Goal: Task Accomplishment & Management: Complete application form

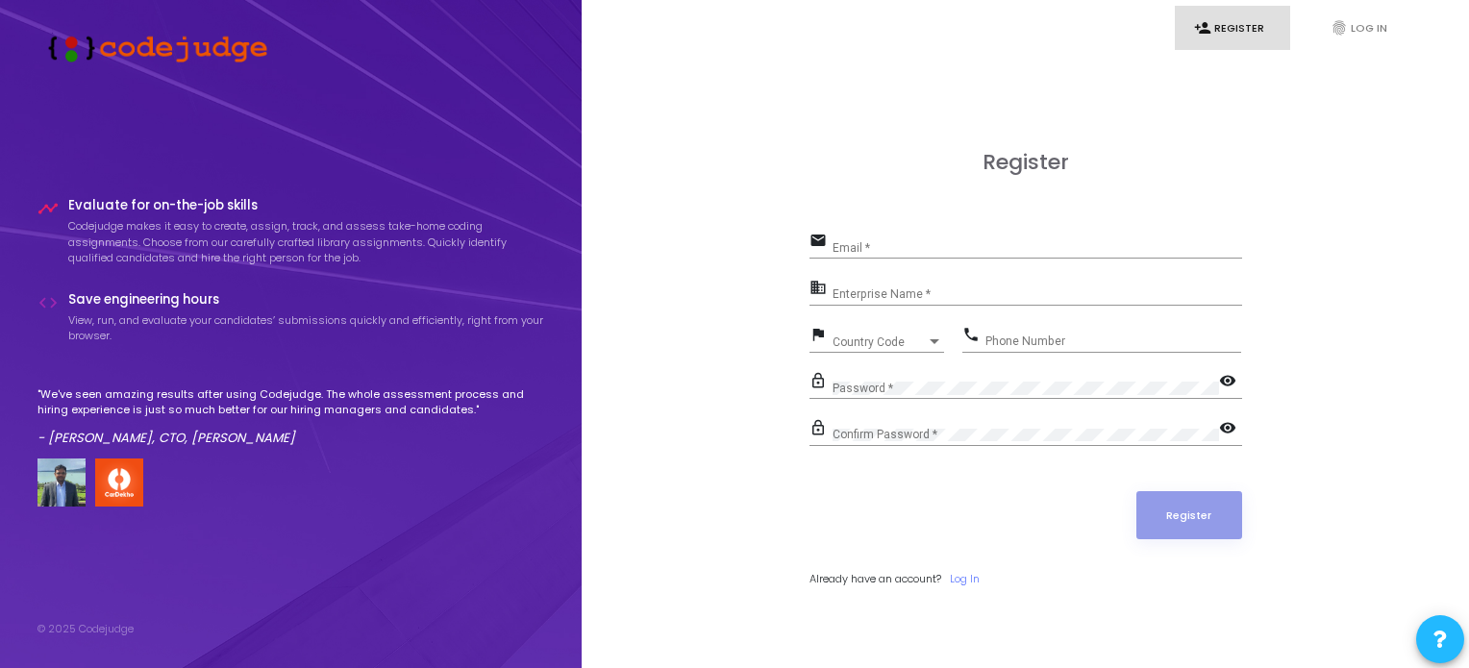
click at [894, 259] on div "Email *" at bounding box center [1038, 244] width 410 height 30
click at [904, 426] on div "Confirm Password *" at bounding box center [1026, 431] width 386 height 30
click at [855, 245] on input "Email *" at bounding box center [1038, 247] width 410 height 13
type input "[EMAIL_ADDRESS][DOMAIN_NAME]"
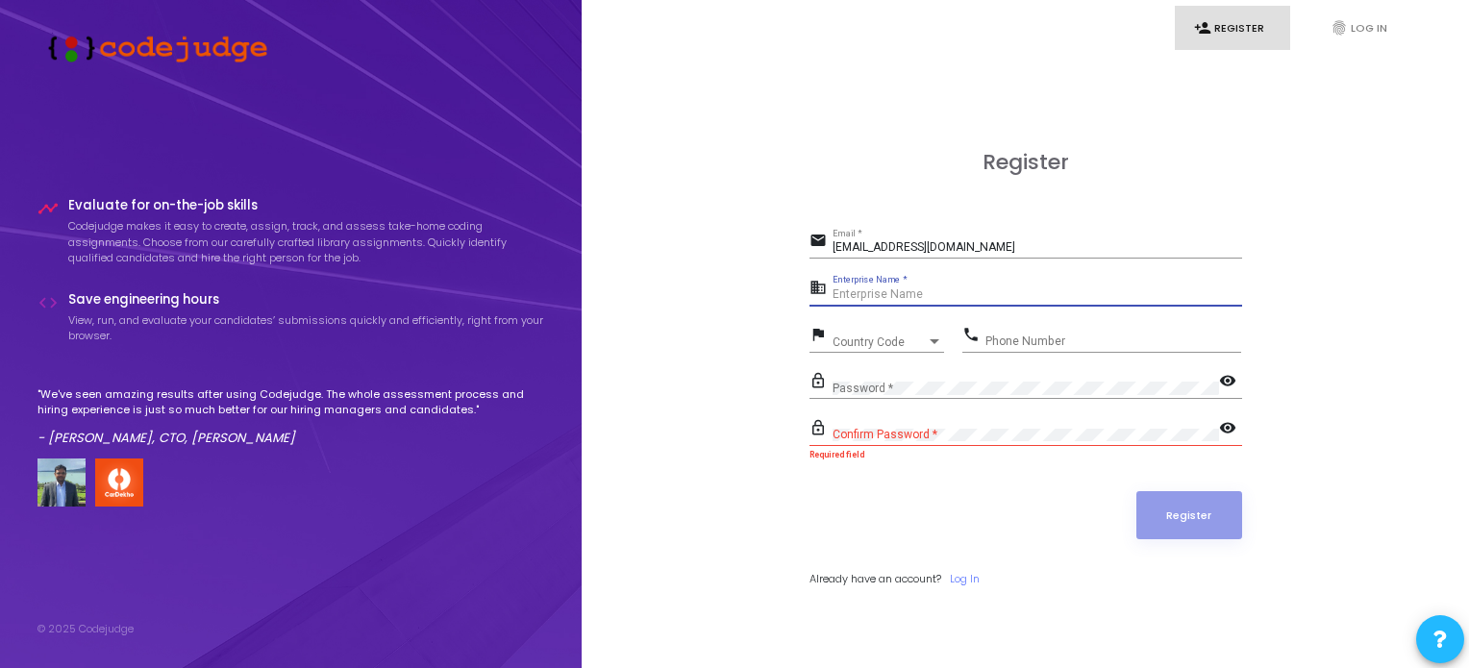
click at [906, 294] on input "Enterprise Name *" at bounding box center [1038, 294] width 410 height 13
click at [841, 343] on span "Country Code" at bounding box center [867, 341] width 68 height 12
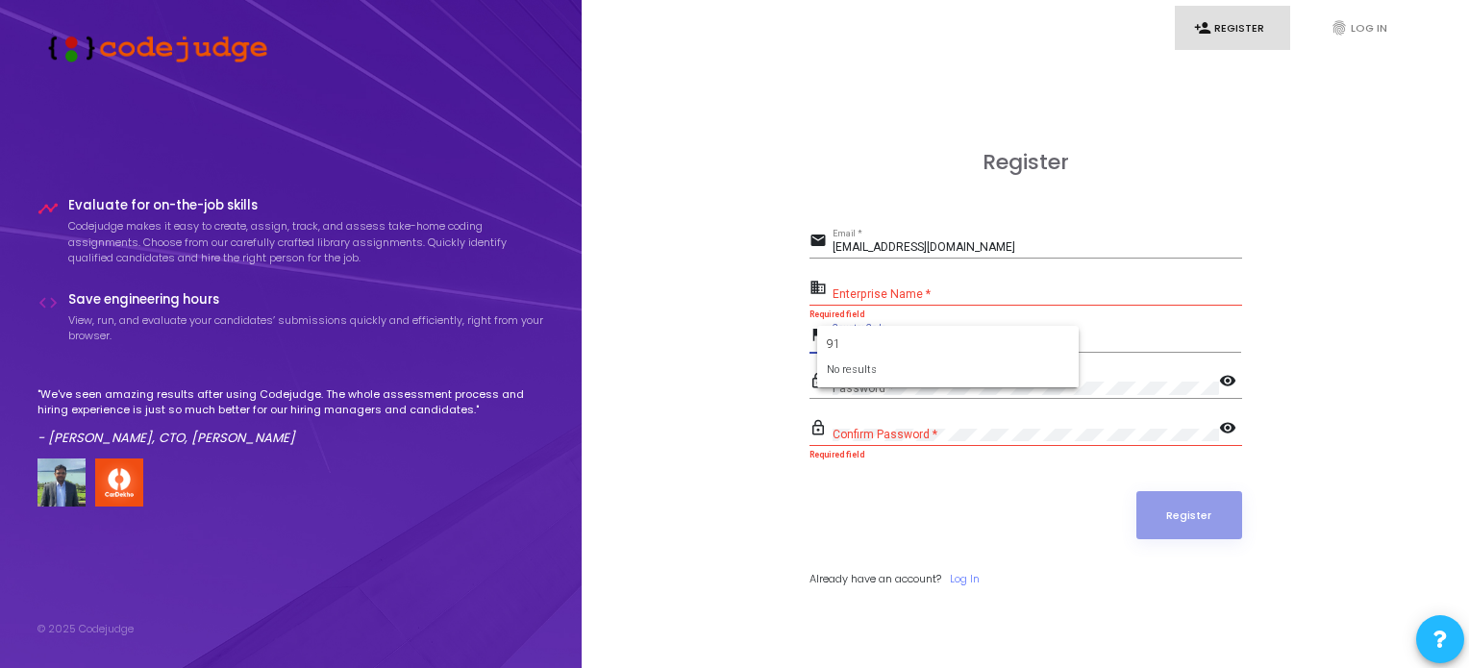
type input "9"
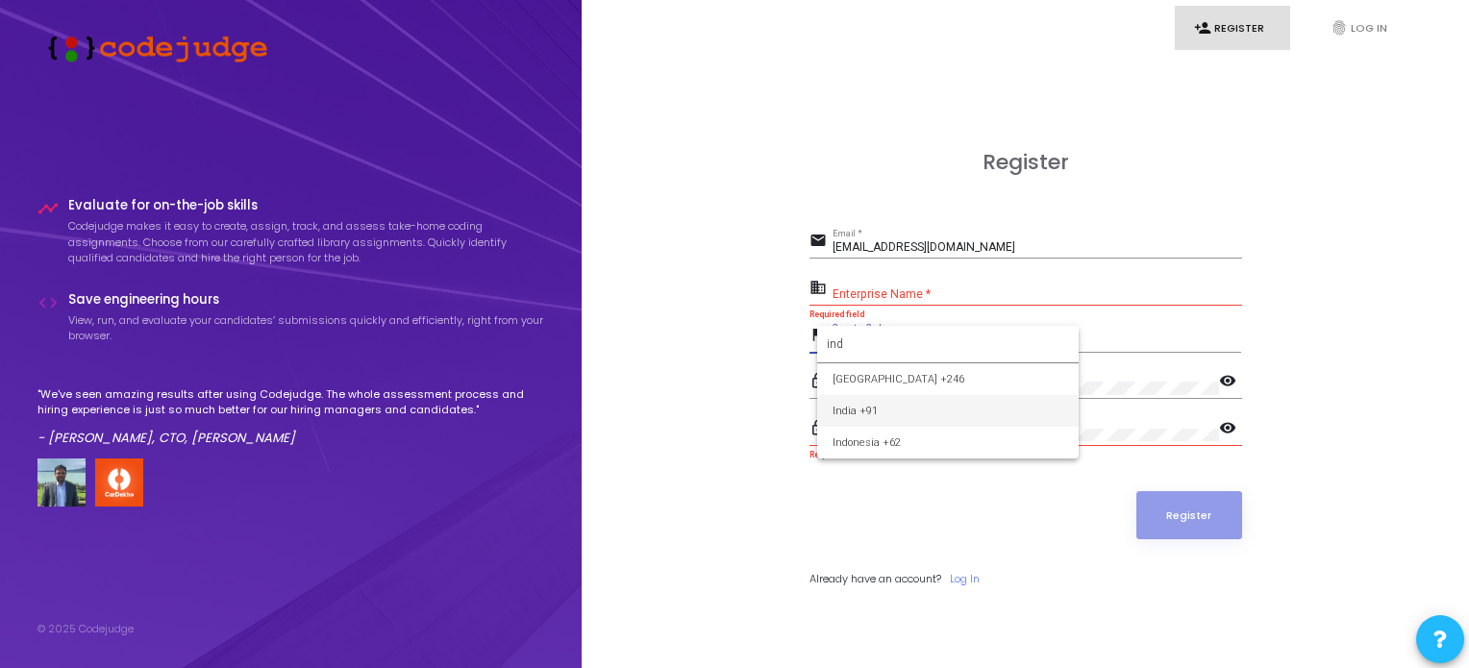
type input "ind"
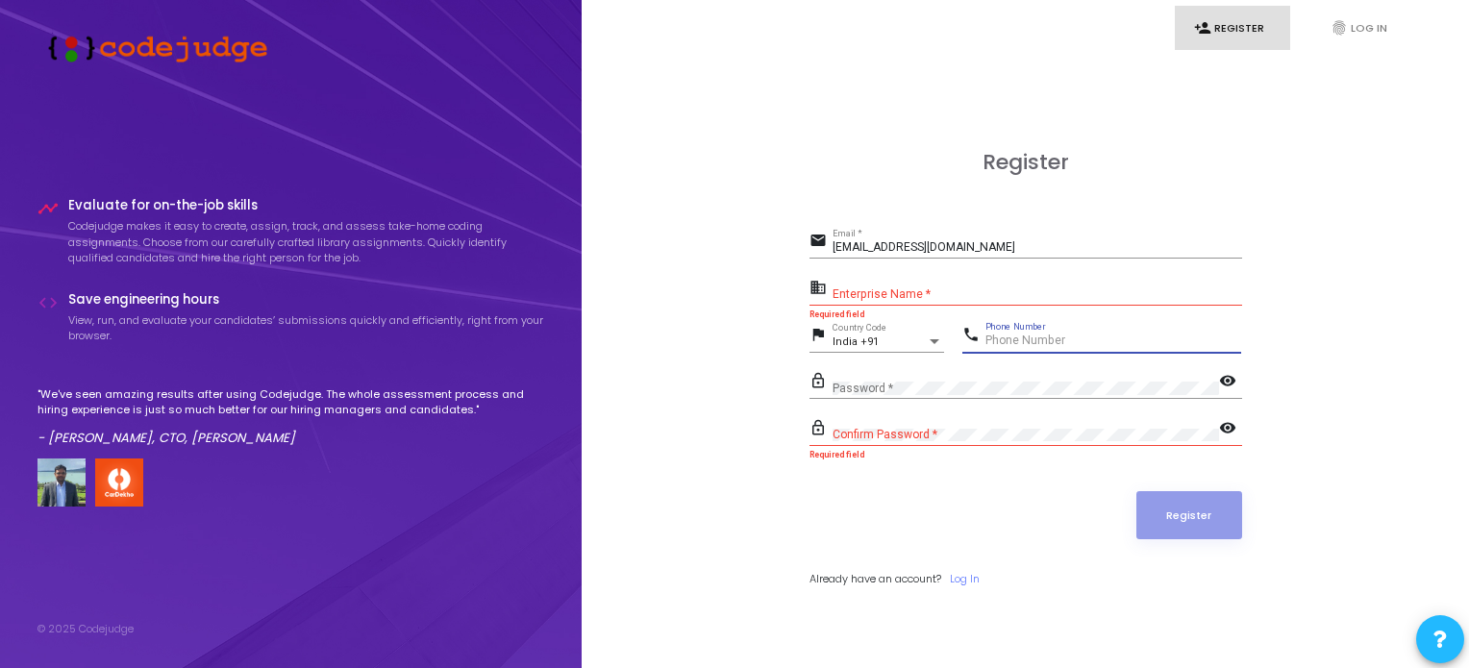
click at [1020, 335] on input "Phone Number" at bounding box center [1113, 341] width 256 height 13
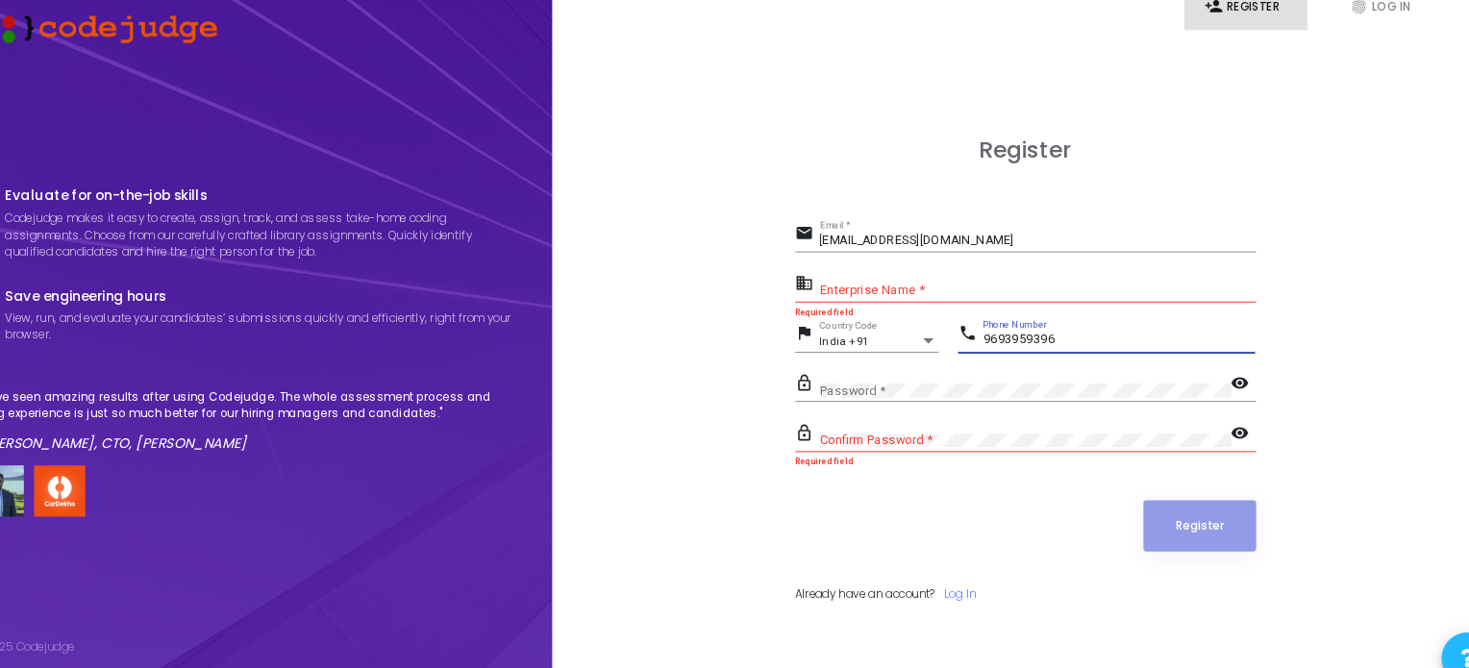
type input "9693959396"
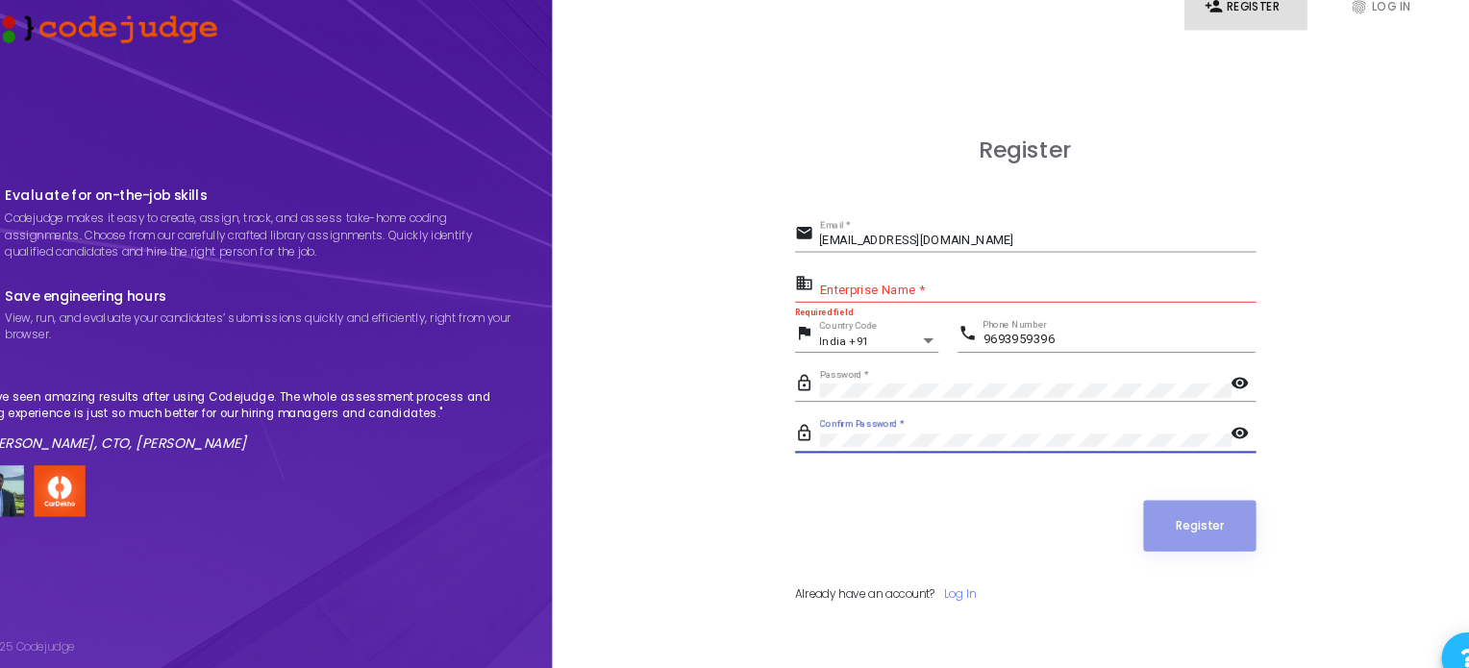
click at [891, 282] on div "Enterprise Name *" at bounding box center [1038, 291] width 410 height 30
click at [873, 288] on input "Enterprise Name *" at bounding box center [1038, 294] width 410 height 13
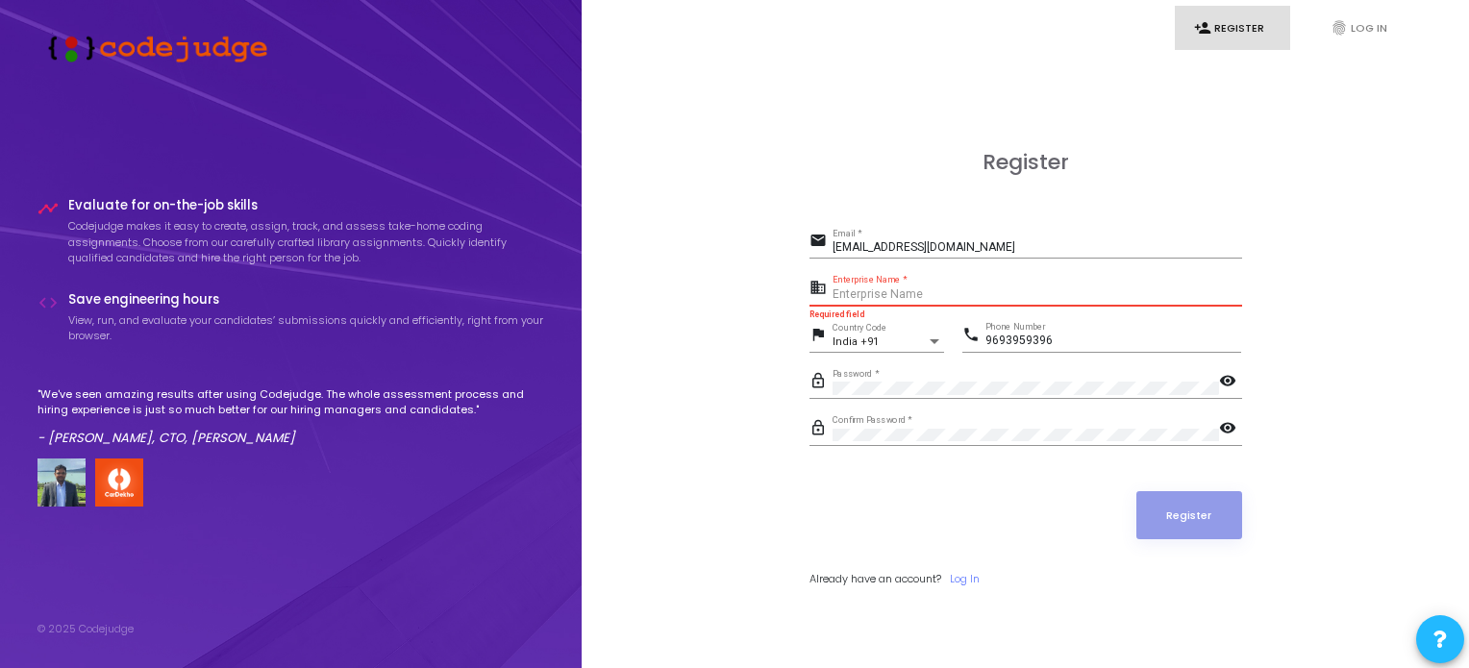
click at [982, 297] on input "Enterprise Name *" at bounding box center [1038, 294] width 410 height 13
paste input "Payoneer"
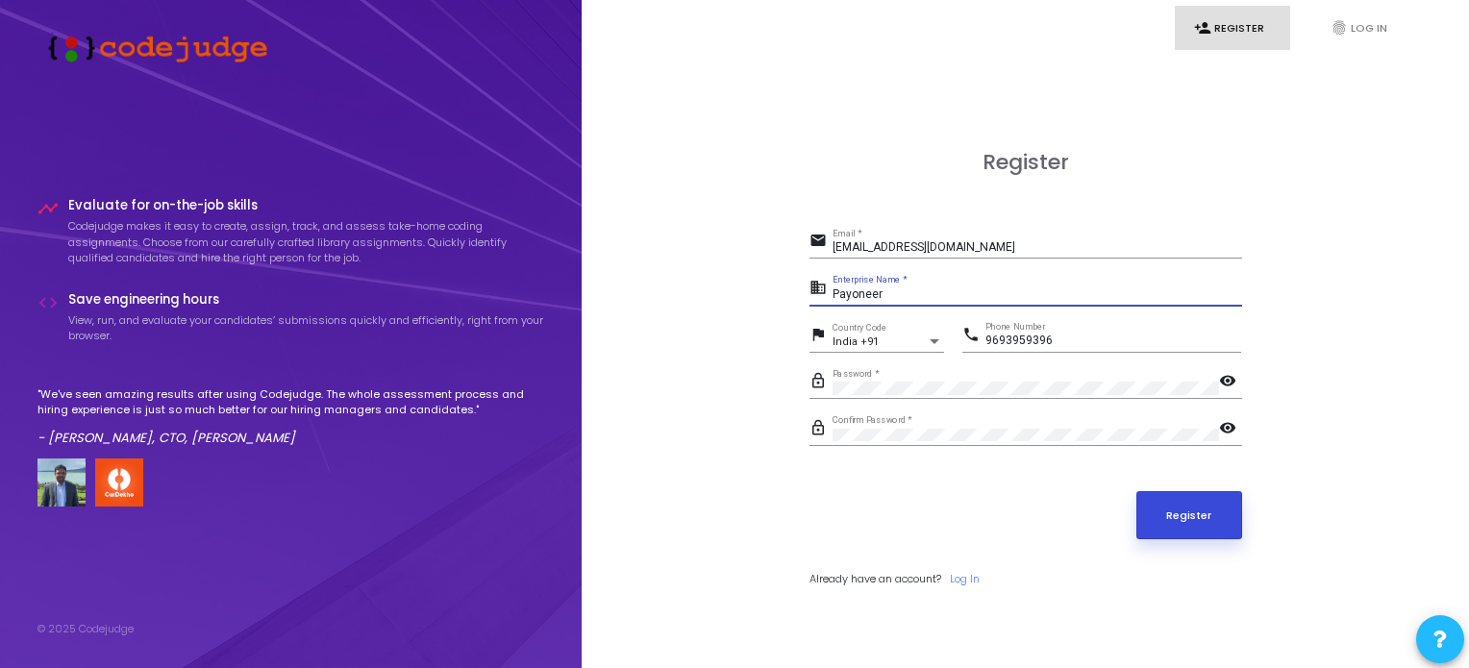
type input "Payoneer"
click at [1196, 504] on button "Register" at bounding box center [1189, 515] width 106 height 48
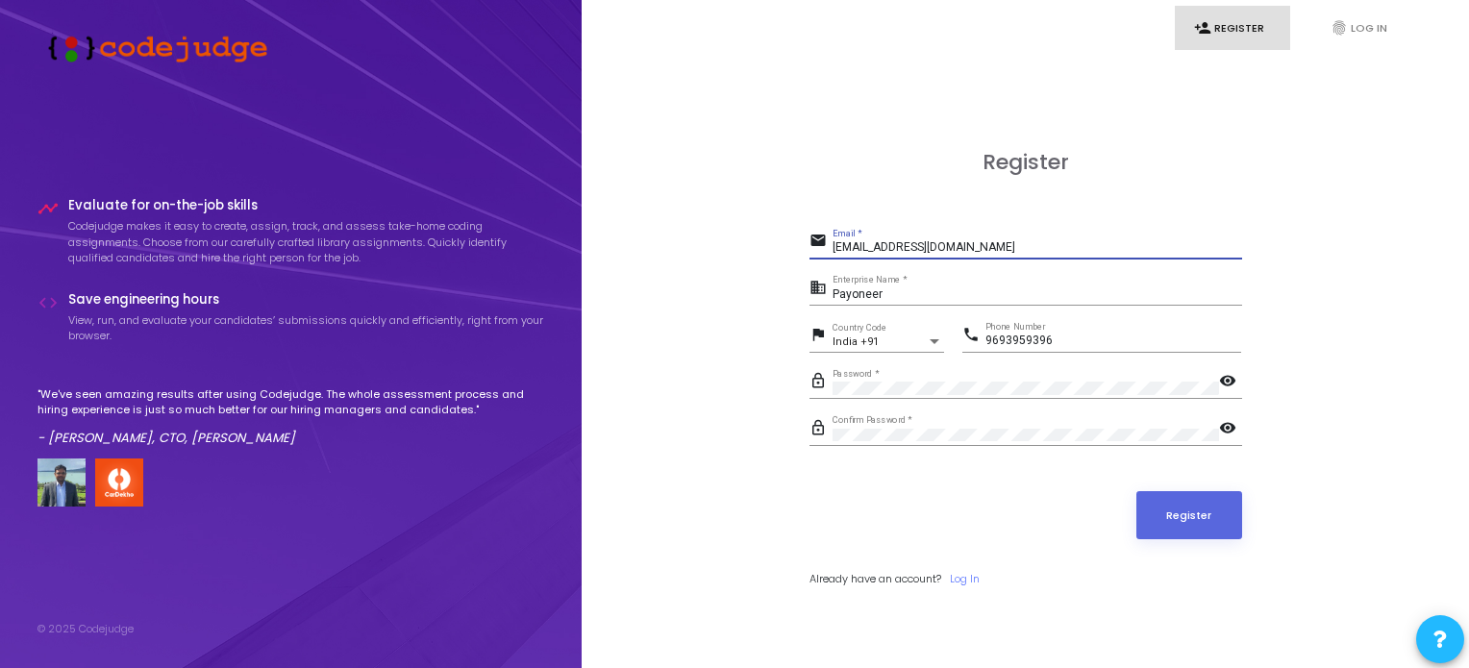
click at [947, 247] on input "[EMAIL_ADDRESS][DOMAIN_NAME]" at bounding box center [1038, 247] width 410 height 13
click at [1173, 503] on button "Register" at bounding box center [1189, 515] width 106 height 48
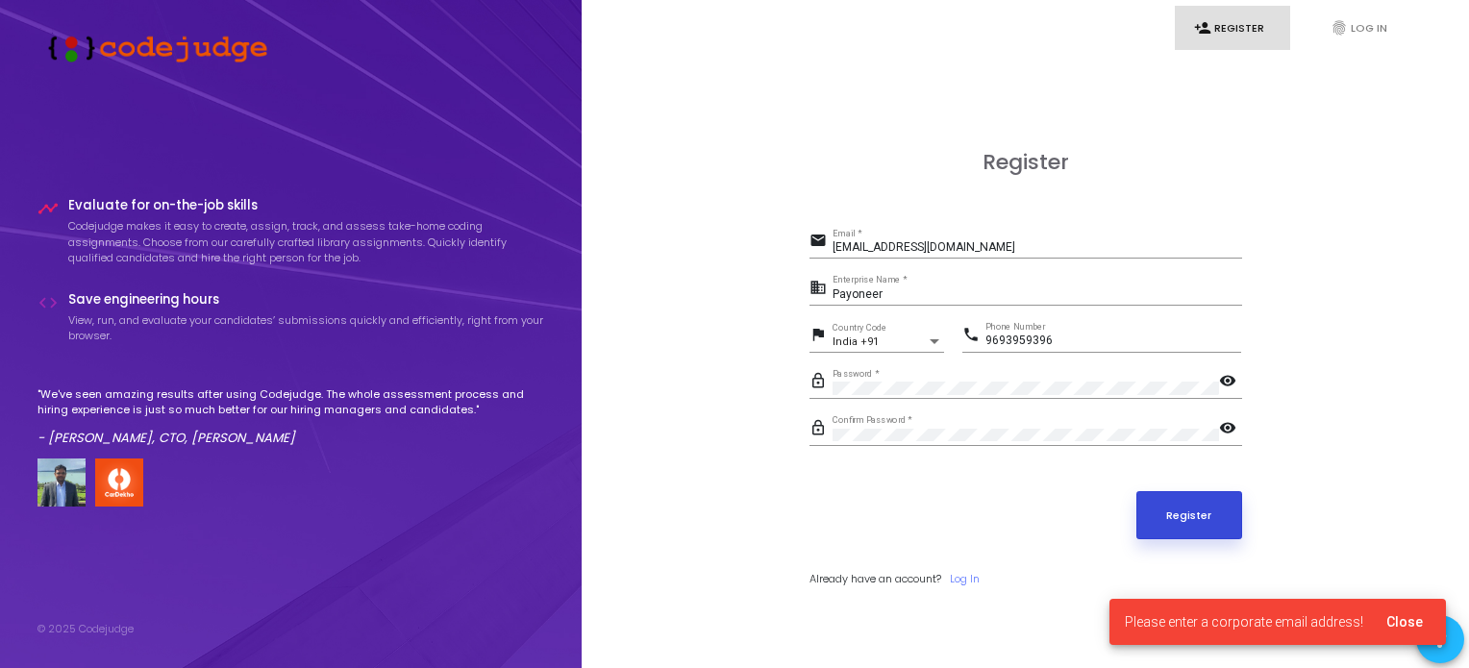
drag, startPoint x: 1173, startPoint y: 503, endPoint x: 1404, endPoint y: 619, distance: 258.4
click at [1404, 619] on body "timeline Evaluate for on-the-job skills Codejudge makes it easy to create, assi…" at bounding box center [734, 334] width 1469 height 668
click at [1404, 619] on span "Close" at bounding box center [1404, 621] width 37 height 15
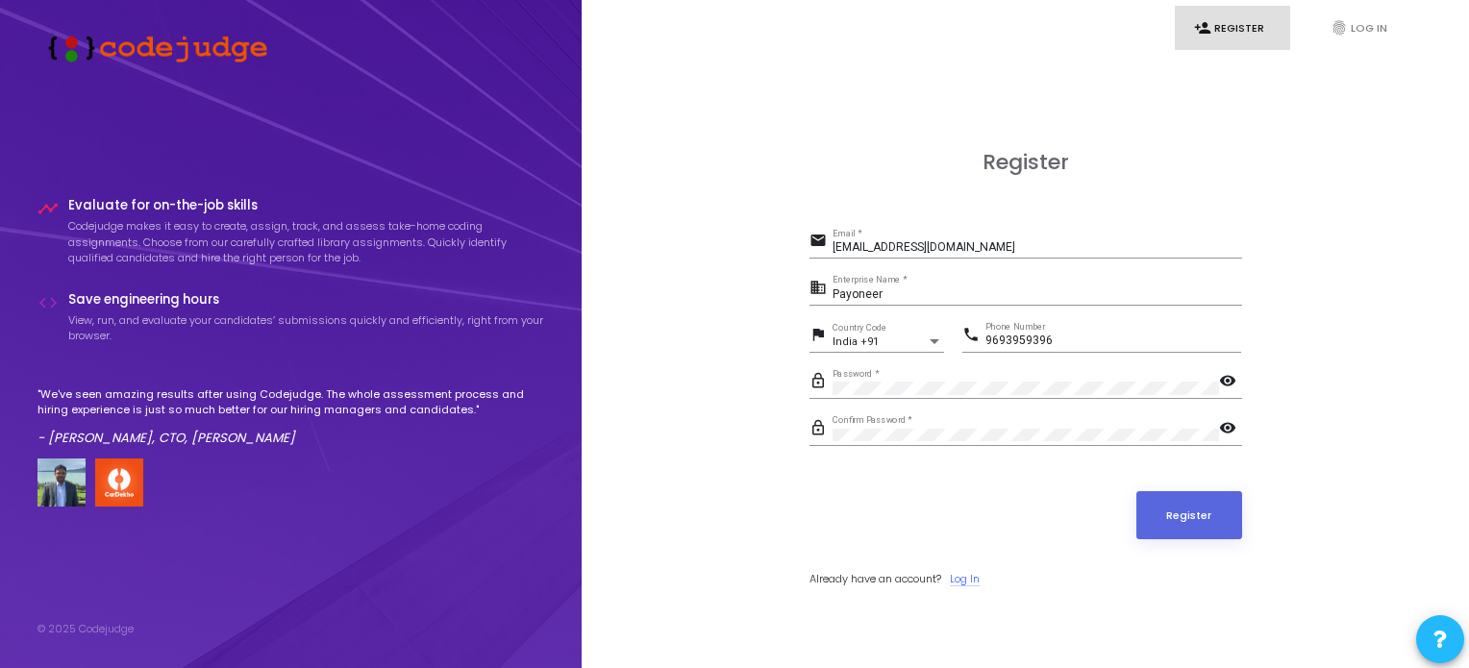
click at [966, 574] on link "Log In" at bounding box center [965, 579] width 30 height 16
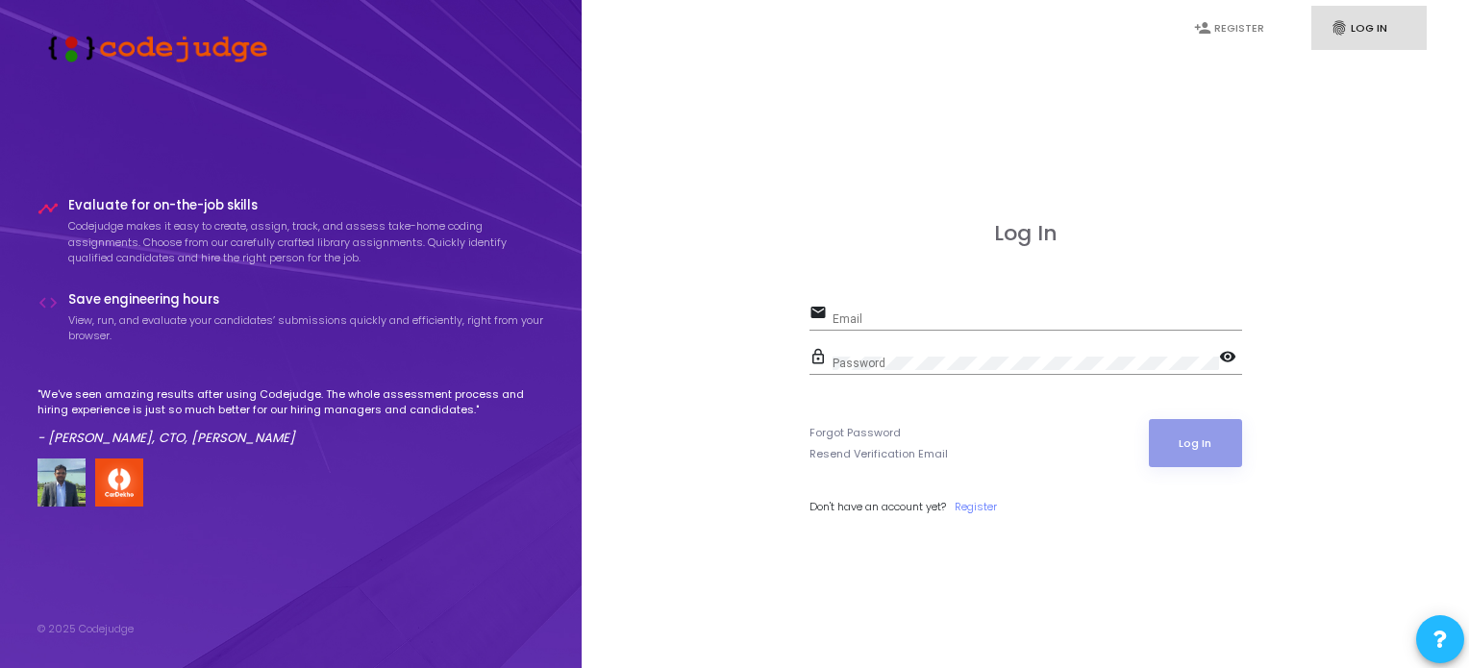
click at [874, 310] on div "Email" at bounding box center [1038, 315] width 410 height 30
click at [865, 309] on div "Email" at bounding box center [1038, 315] width 410 height 30
click at [827, 430] on link "Forgot Password" at bounding box center [854, 433] width 91 height 16
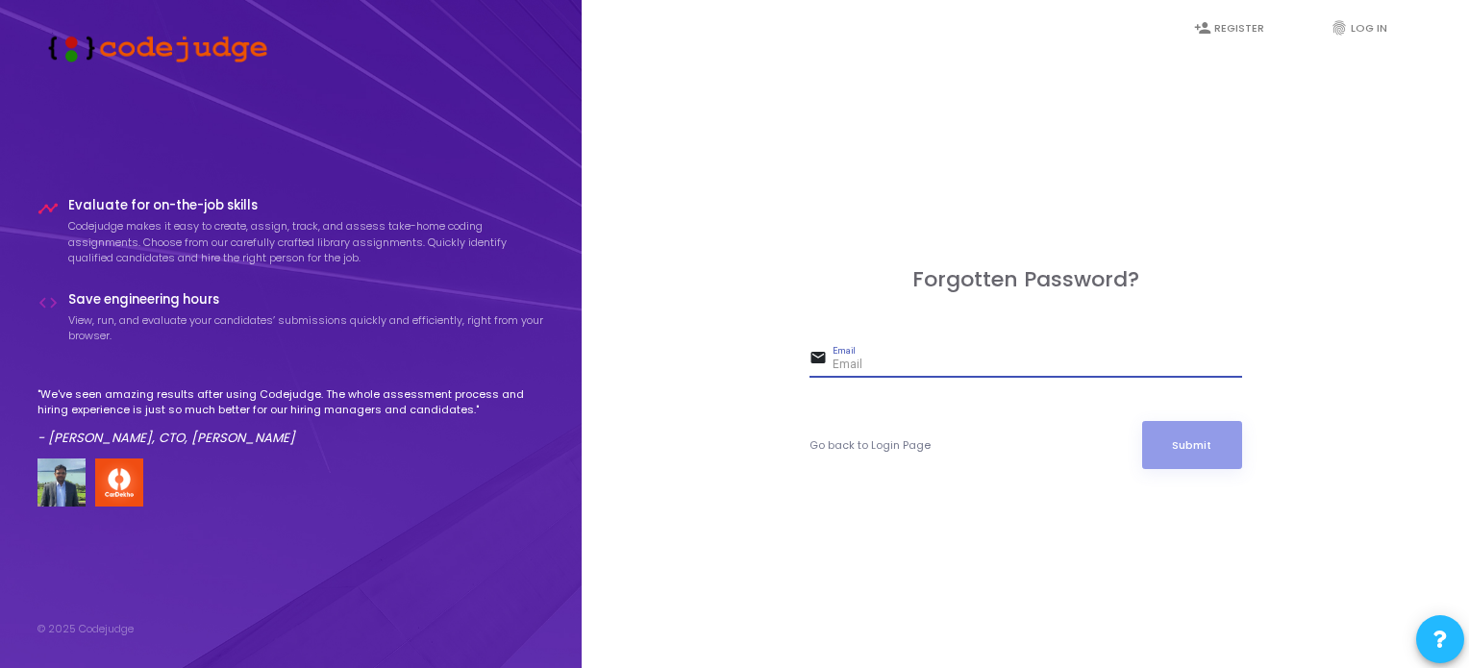
click at [857, 360] on input "Email" at bounding box center [1038, 365] width 410 height 13
type input "[EMAIL_ADDRESS][DOMAIN_NAME]"
click at [1142, 421] on button "Submit" at bounding box center [1192, 445] width 100 height 48
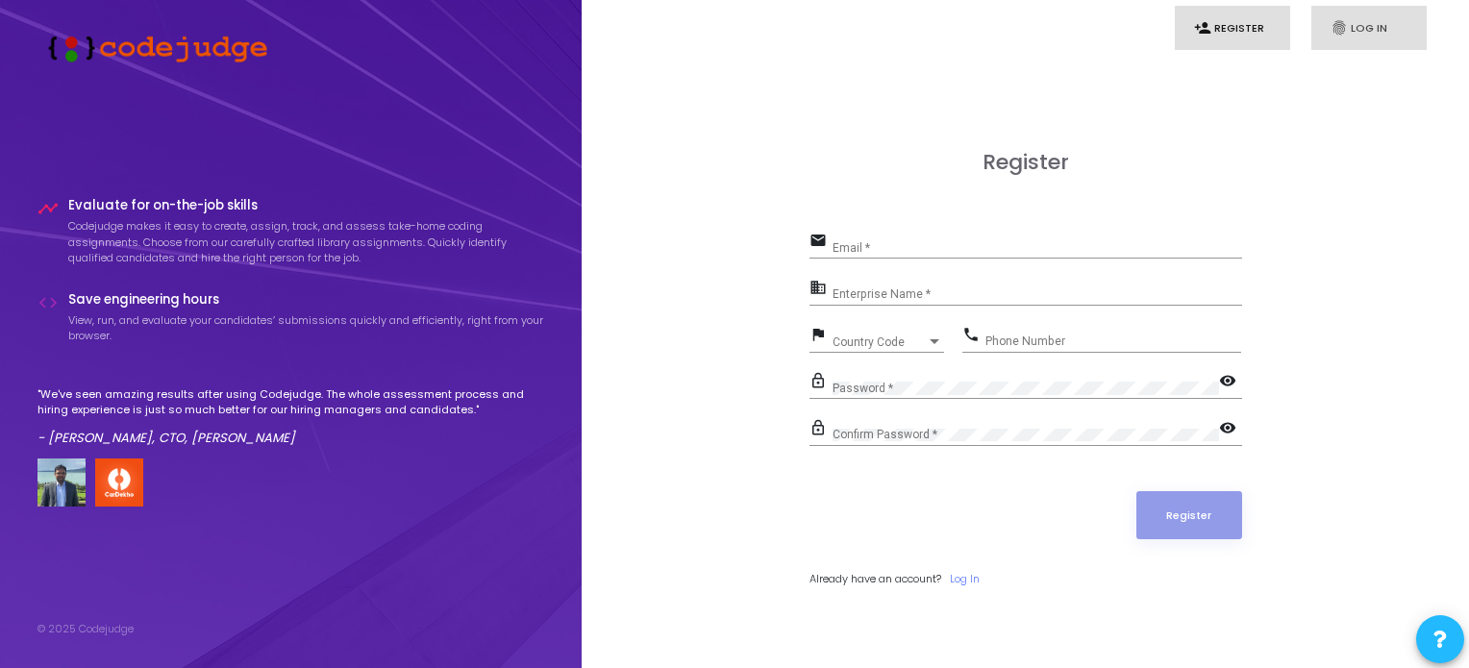
click at [1353, 32] on link "fingerprint Log In" at bounding box center [1368, 28] width 115 height 45
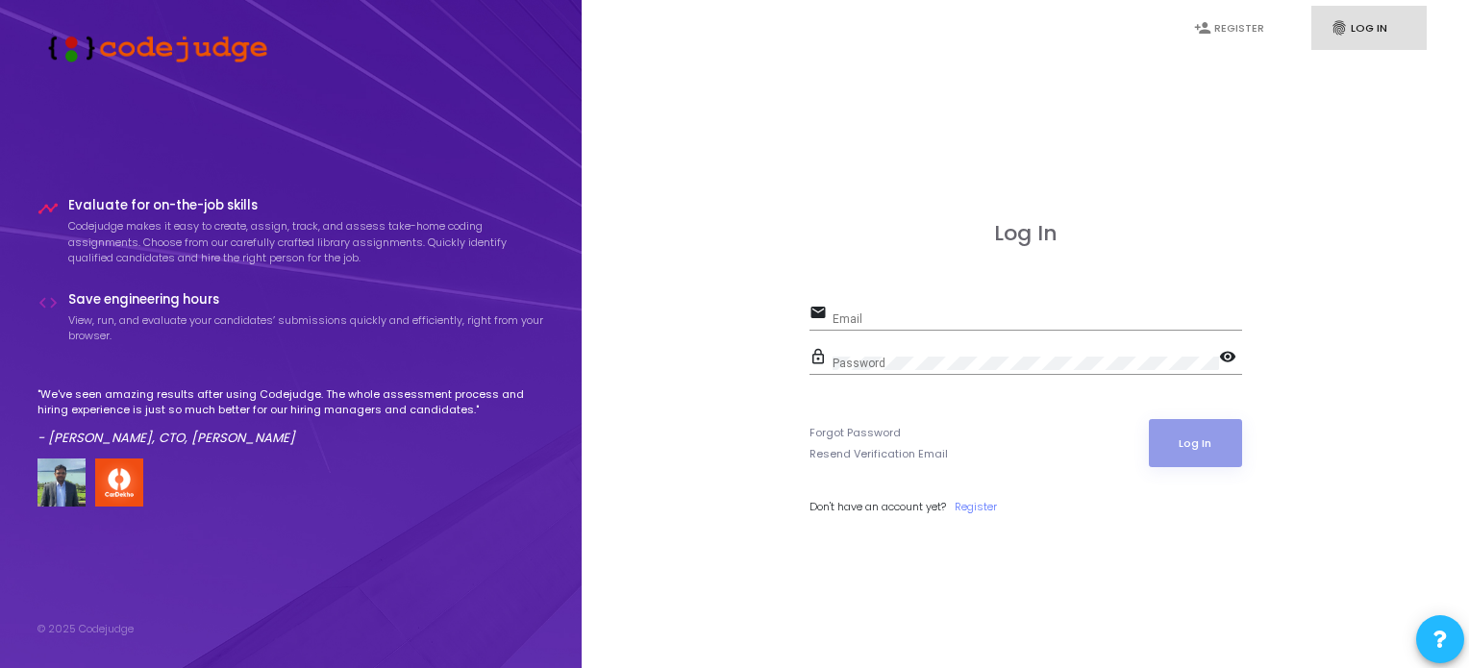
click at [904, 307] on div "Email" at bounding box center [1038, 315] width 410 height 30
click at [908, 371] on div "Password" at bounding box center [1026, 359] width 386 height 30
click at [1441, 626] on span at bounding box center [1439, 639] width 13 height 44
click at [1434, 530] on span at bounding box center [1439, 520] width 13 height 38
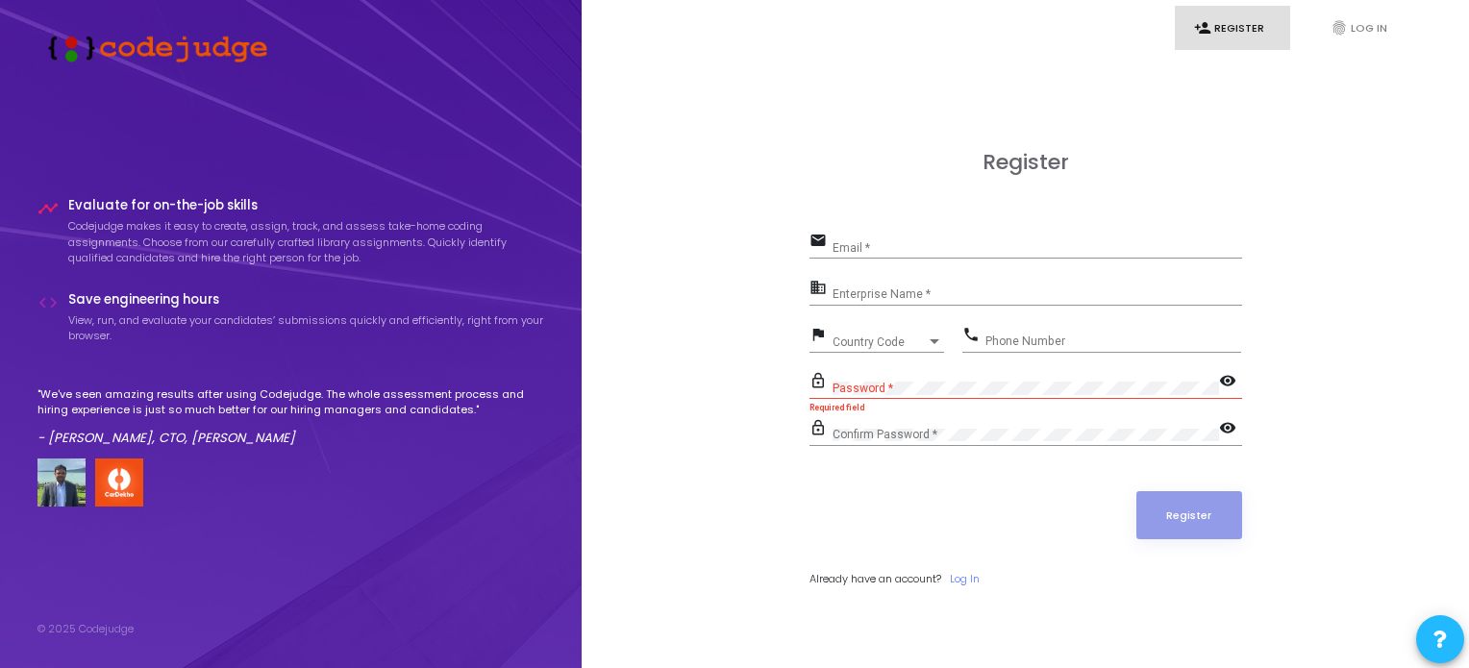
click at [840, 261] on div "email Email *" at bounding box center [1025, 250] width 433 height 44
click at [857, 249] on input "Email *" at bounding box center [1038, 247] width 410 height 13
type input "[EMAIL_ADDRESS][DOMAIN_NAME]"
click at [873, 288] on input "Enterprise Name *" at bounding box center [1038, 294] width 410 height 13
type input "Payoneer"
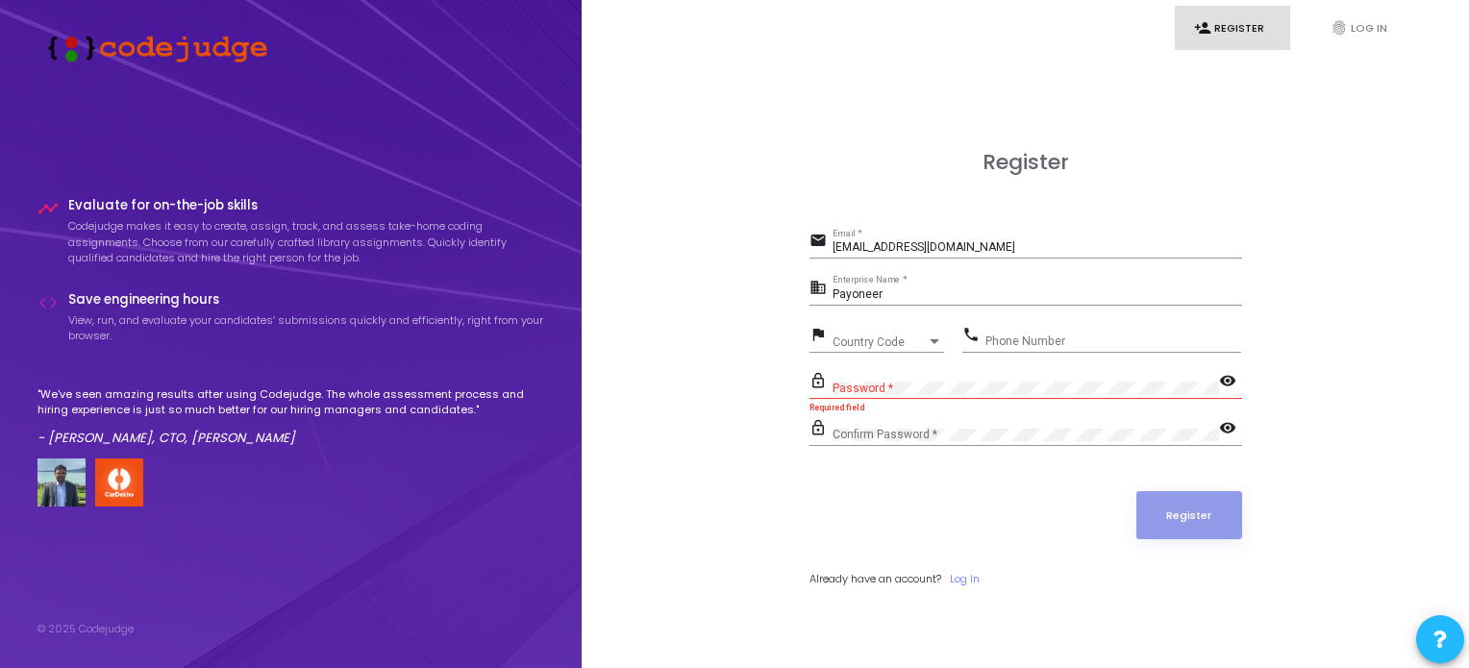
click at [877, 349] on div "Country Code Country Code" at bounding box center [889, 338] width 112 height 30
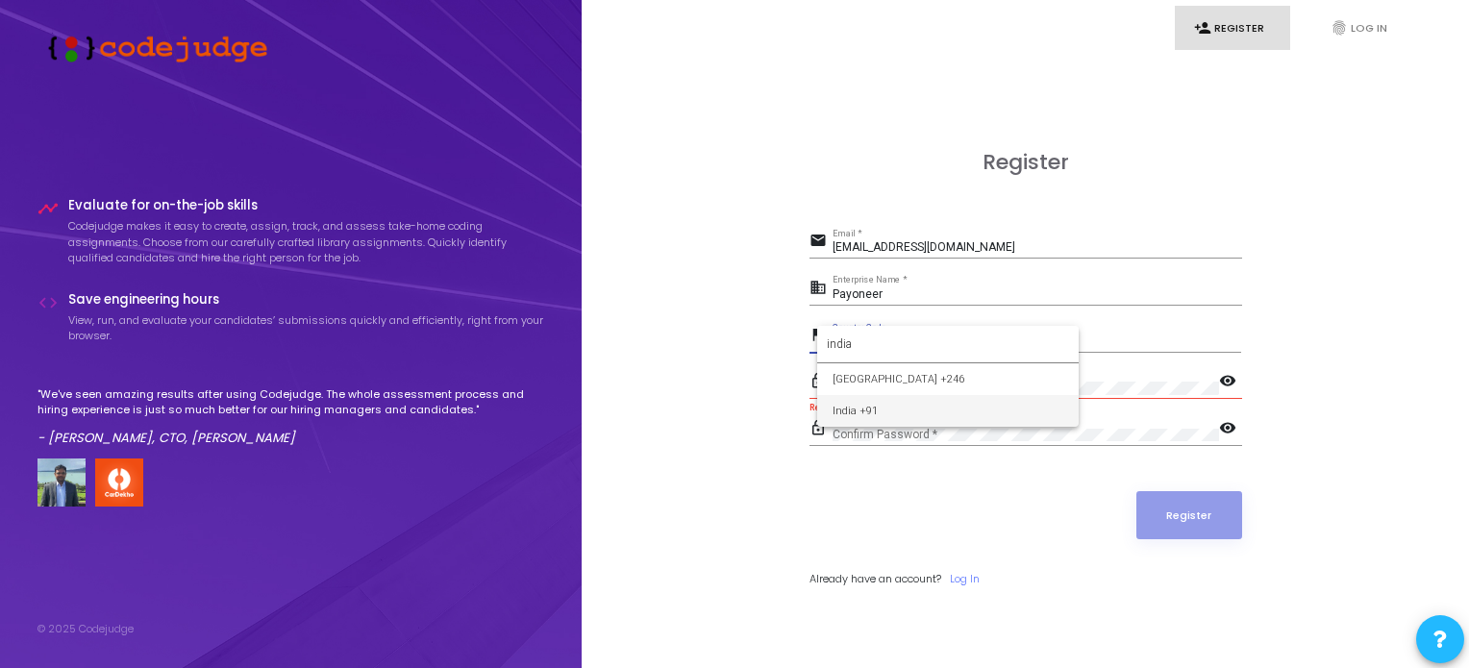
type input "india"
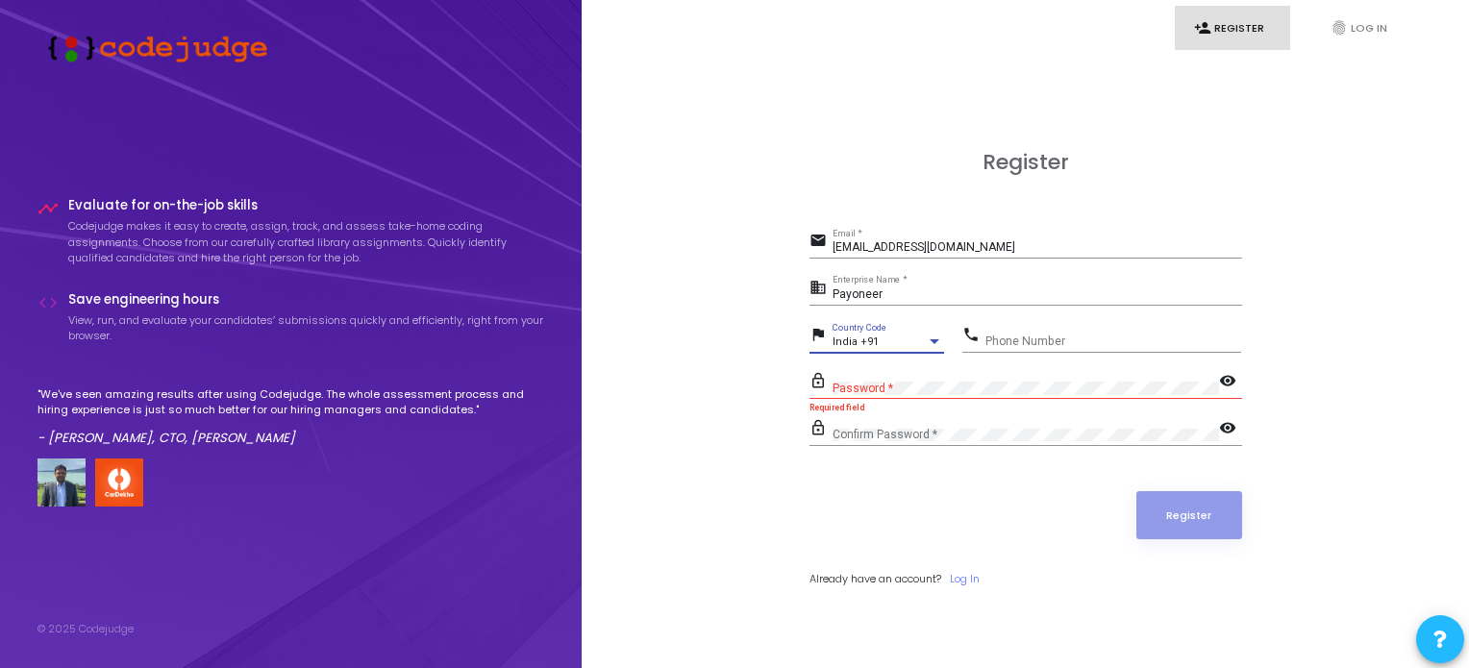
click at [1014, 345] on input "Phone Number" at bounding box center [1113, 341] width 256 height 13
type input "9693959396"
click at [929, 372] on div "Password *" at bounding box center [1026, 384] width 386 height 30
click at [905, 376] on div "Password *" at bounding box center [1026, 384] width 386 height 30
click at [882, 403] on div "lock_outline Password * visibility" at bounding box center [1025, 390] width 433 height 44
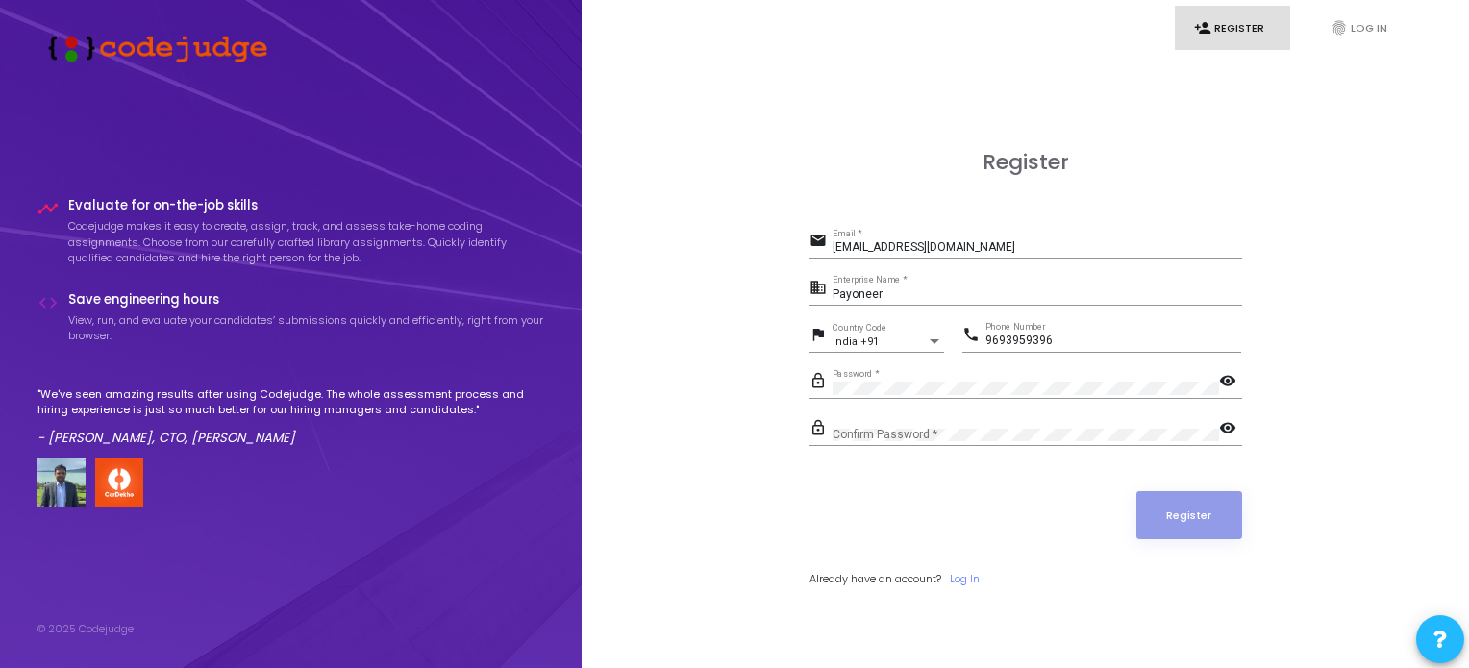
click at [861, 425] on div "Confirm Password *" at bounding box center [1026, 431] width 386 height 30
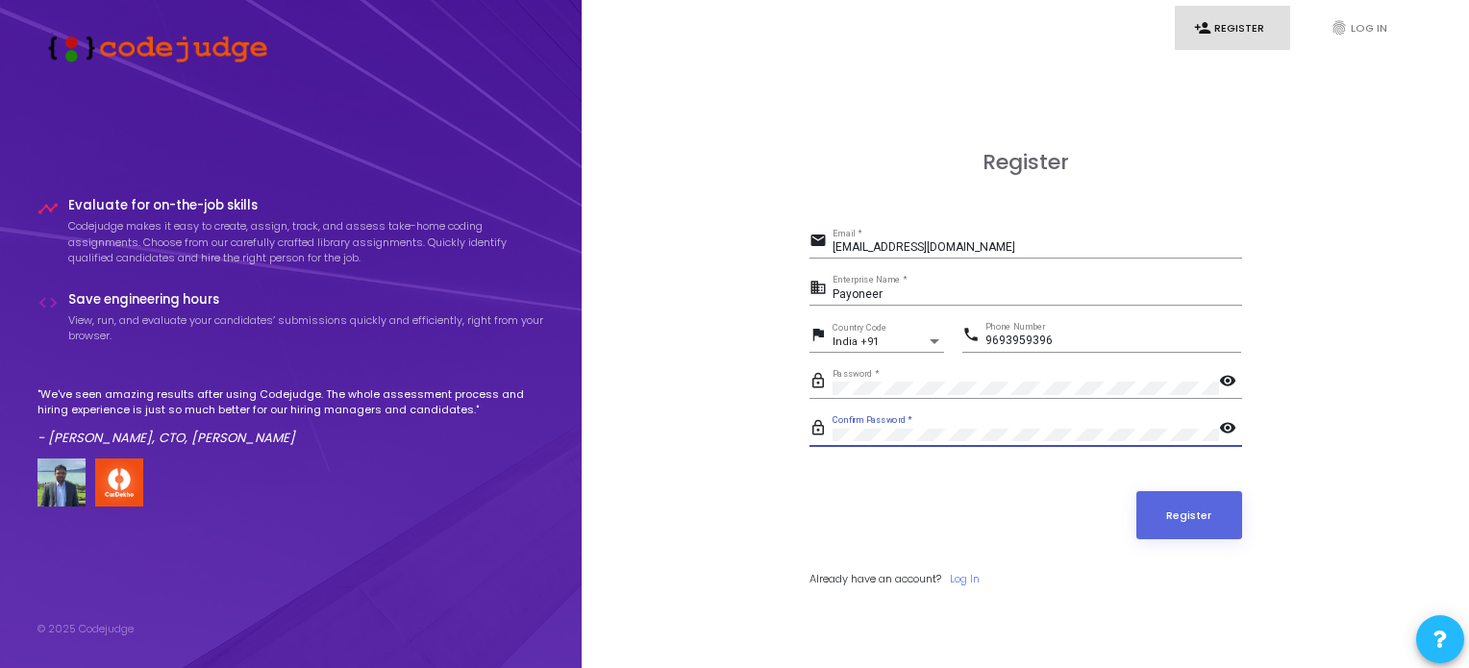
click at [1136, 491] on button "Register" at bounding box center [1189, 515] width 106 height 48
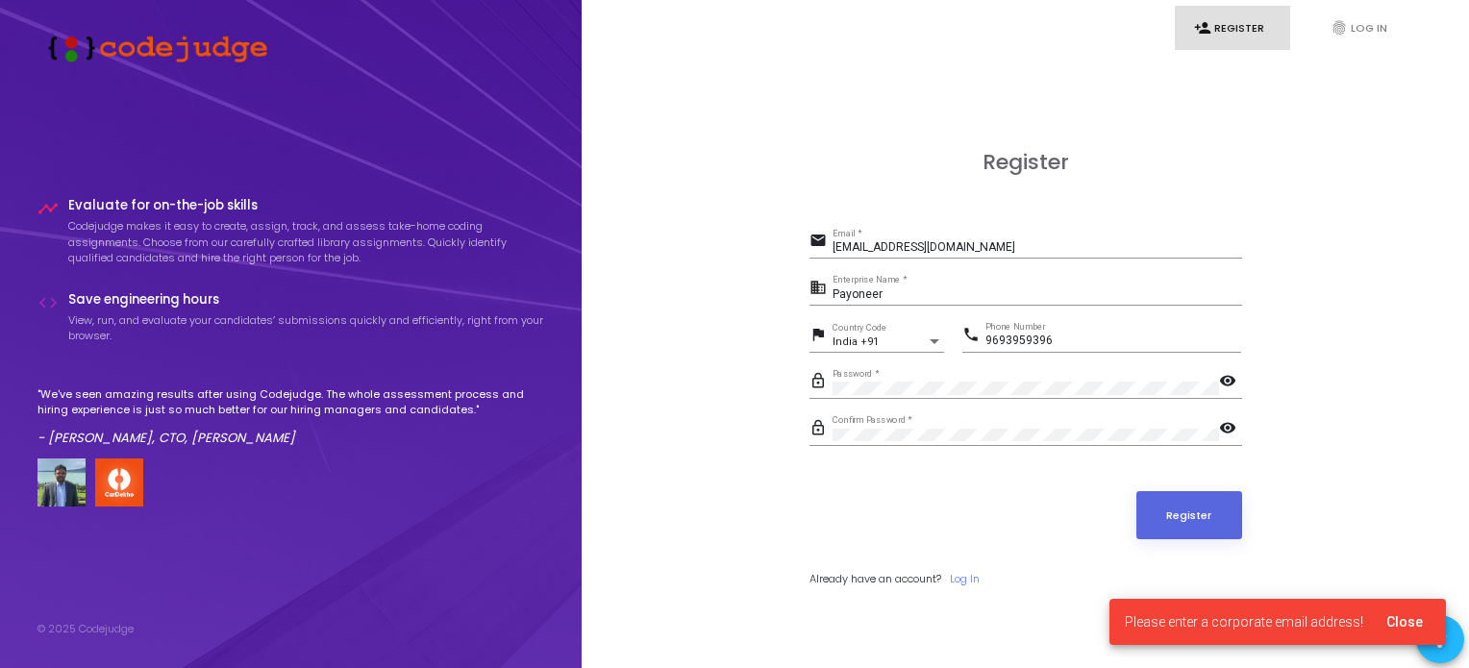
click at [1261, 626] on span "Please enter a corporate email address!" at bounding box center [1244, 621] width 238 height 19
click at [1304, 558] on div "Register email 31291cse@gmail.com Email * business Payoneer Enterprise Name * f…" at bounding box center [1025, 390] width 845 height 668
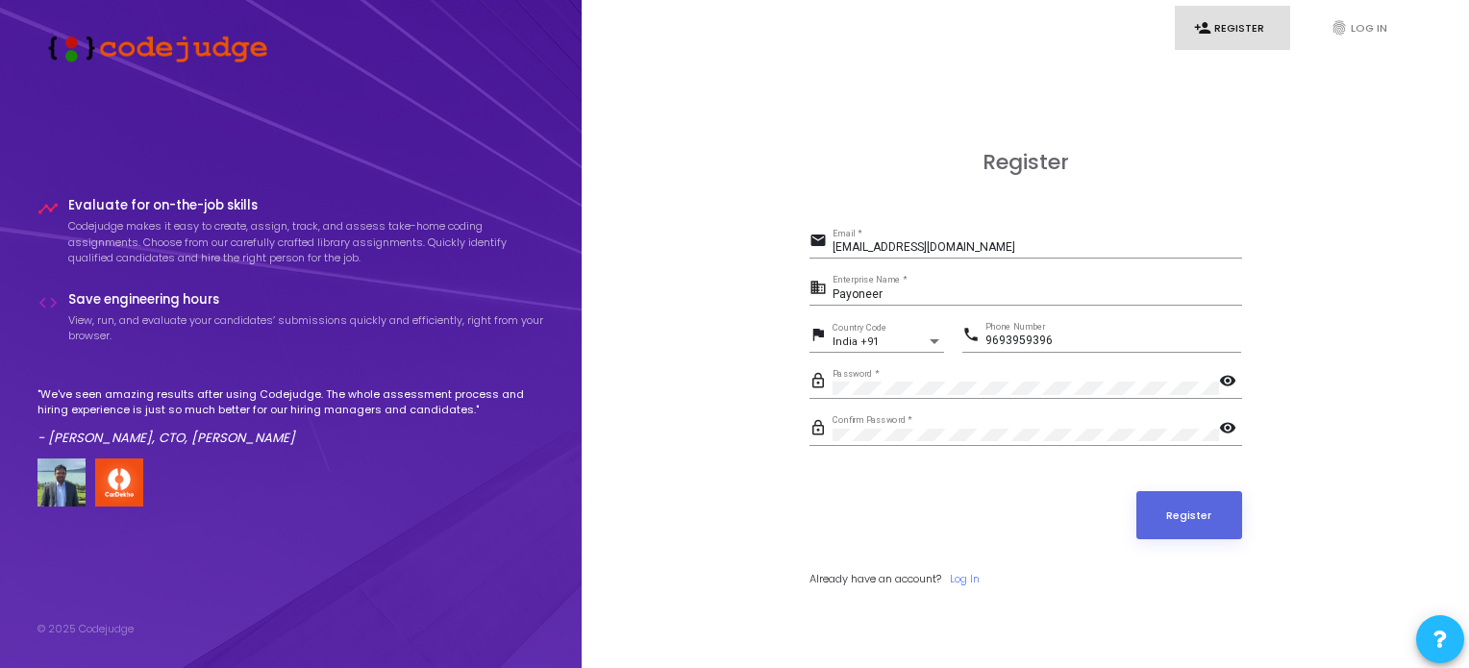
click at [48, 486] on img at bounding box center [61, 483] width 48 height 48
